Goal: Task Accomplishment & Management: Use online tool/utility

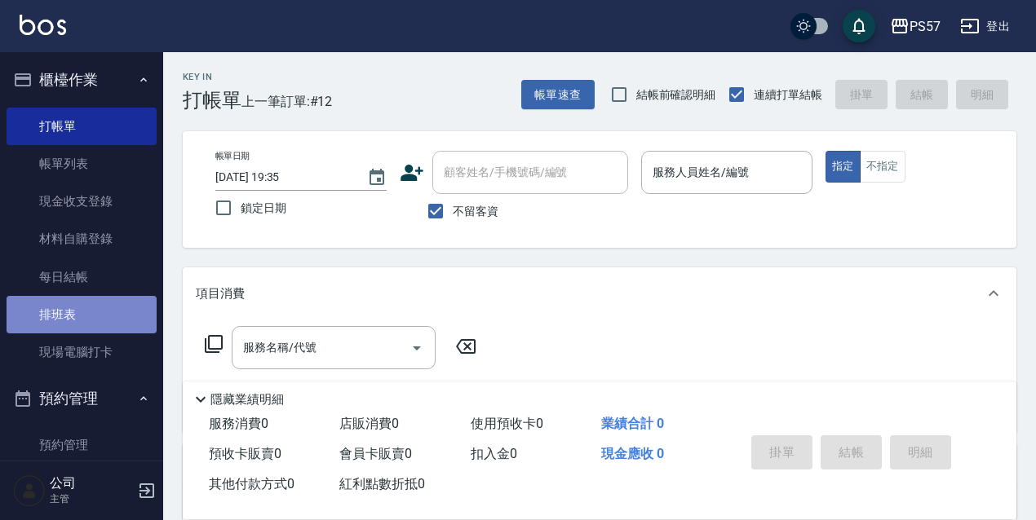
click at [107, 330] on link "排班表" at bounding box center [82, 315] width 150 height 38
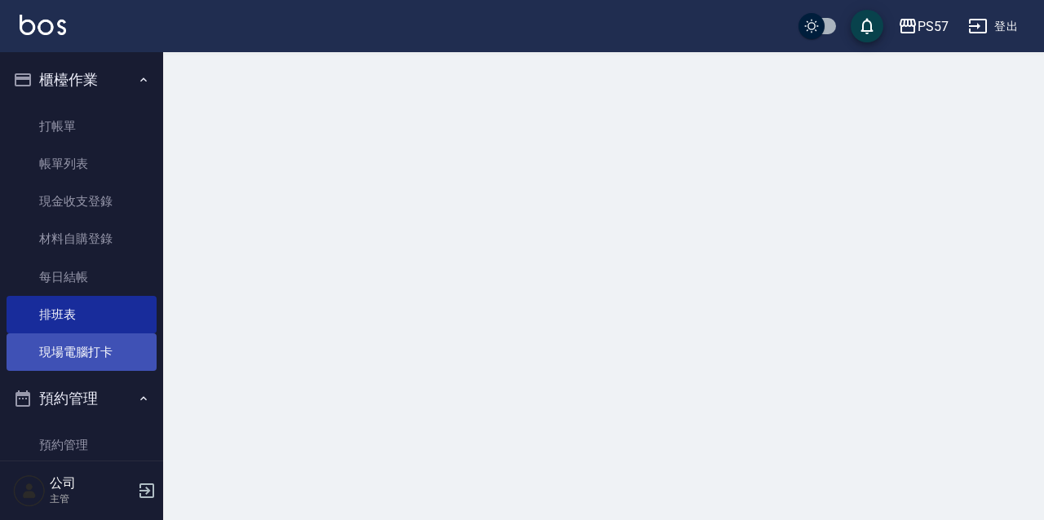
click at [109, 354] on link "現場電腦打卡" at bounding box center [82, 353] width 150 height 38
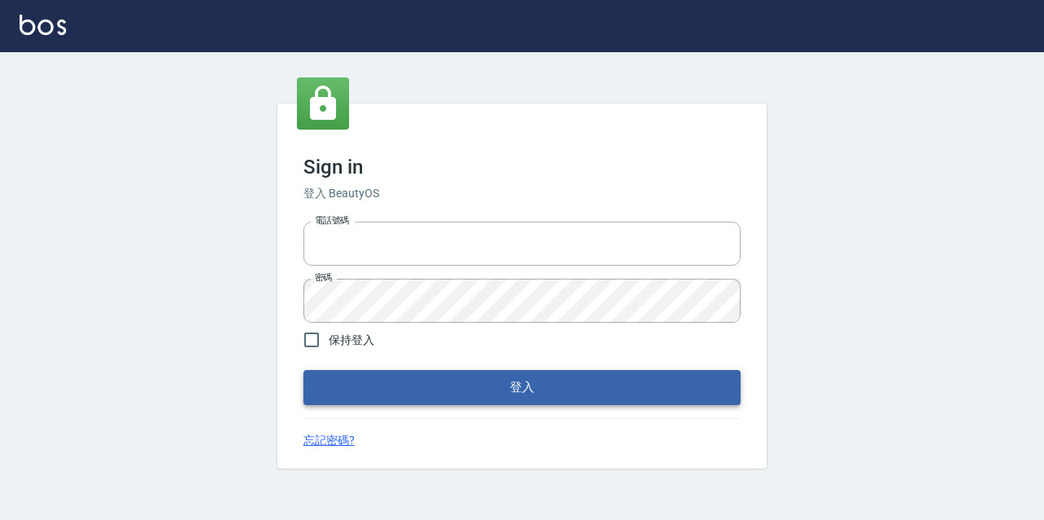
type input "2063579"
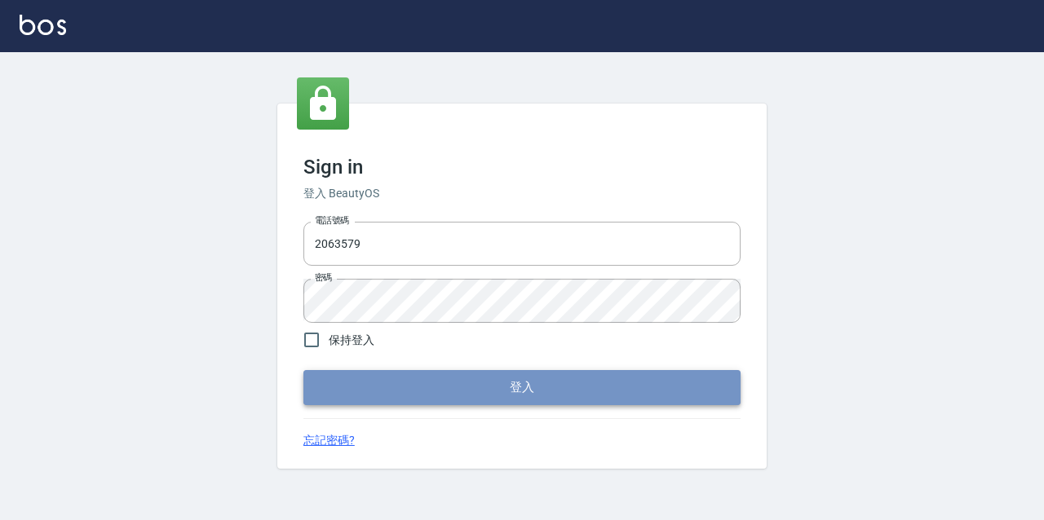
click at [470, 372] on button "登入" at bounding box center [521, 387] width 437 height 34
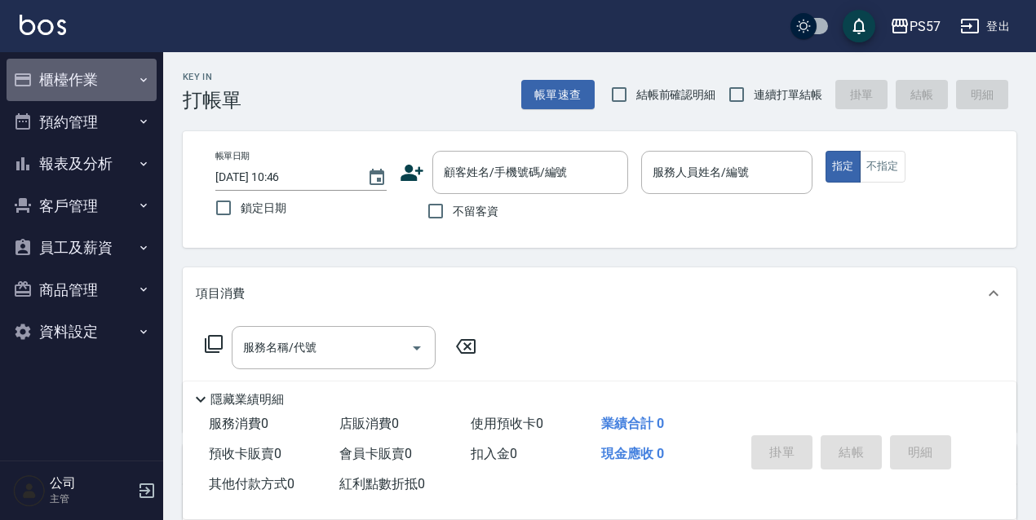
click at [49, 75] on button "櫃檯作業" at bounding box center [82, 80] width 150 height 42
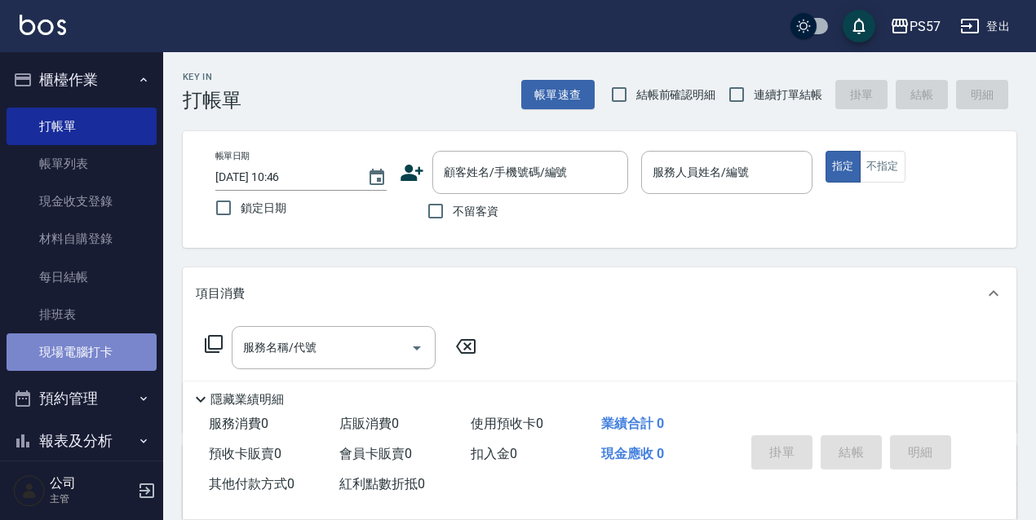
click at [104, 359] on link "現場電腦打卡" at bounding box center [82, 353] width 150 height 38
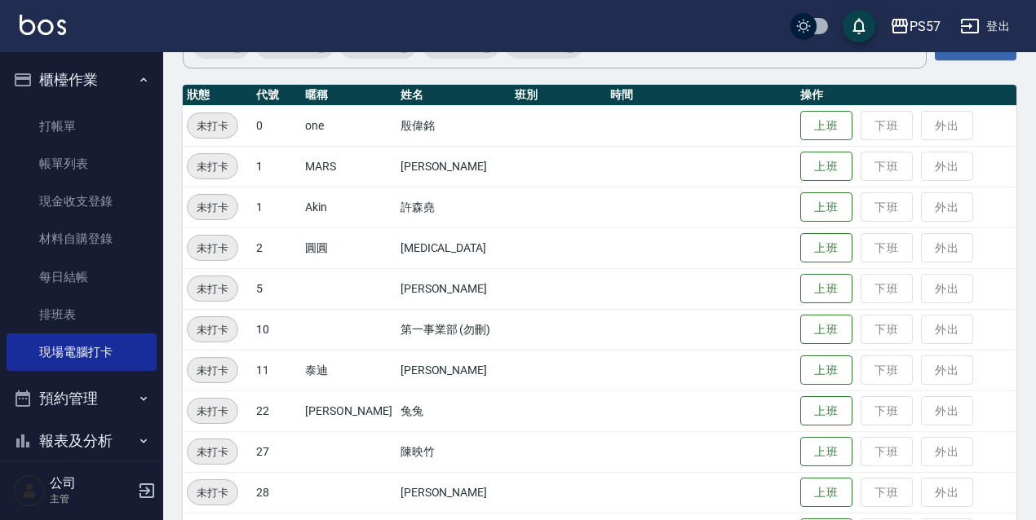
scroll to position [163, 0]
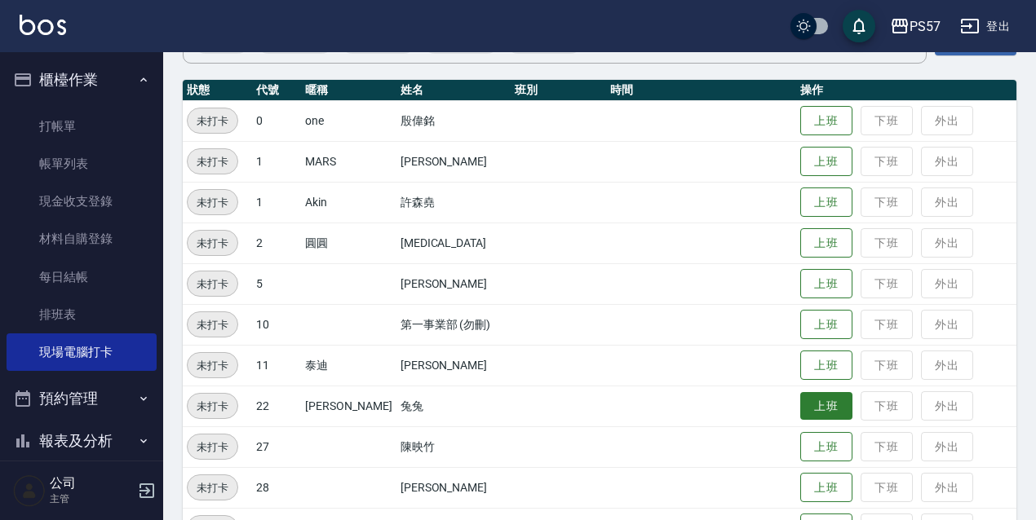
click at [819, 413] on button "上班" at bounding box center [826, 406] width 52 height 29
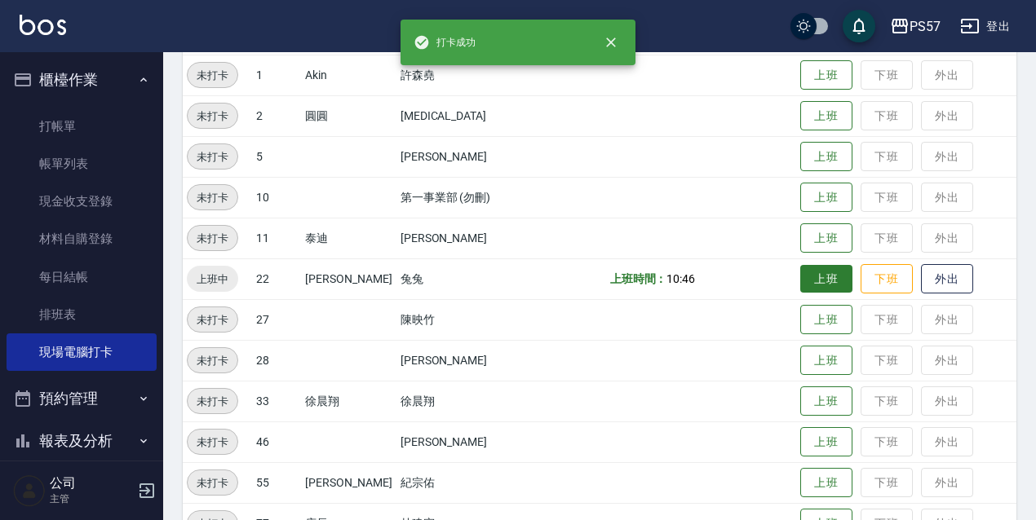
scroll to position [538, 0]
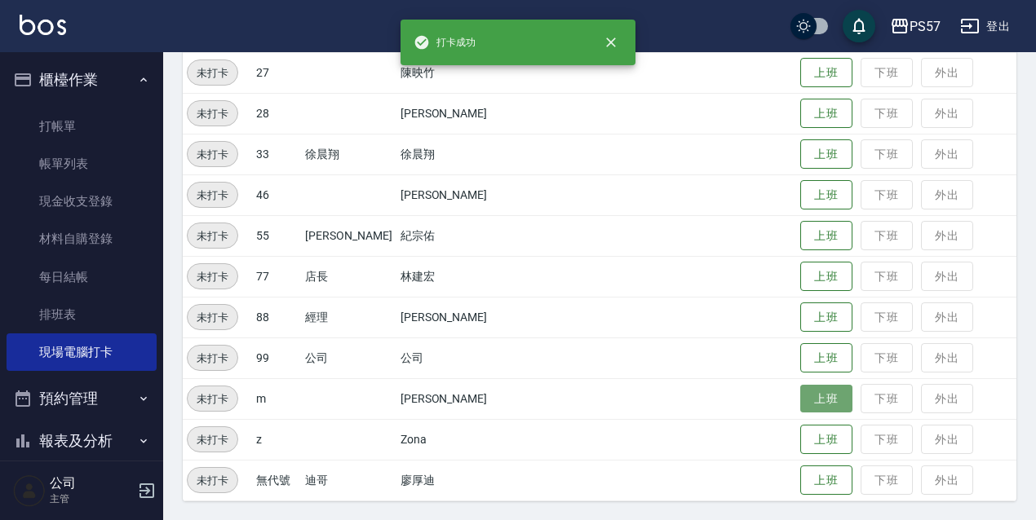
click at [830, 406] on button "上班" at bounding box center [826, 399] width 52 height 29
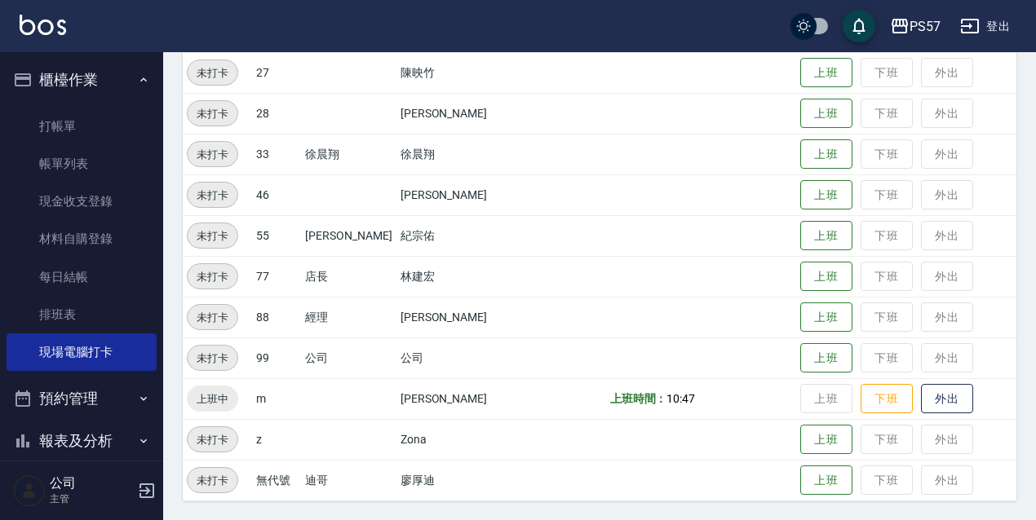
click at [714, 269] on td at bounding box center [701, 276] width 190 height 41
